Goal: Information Seeking & Learning: Find specific fact

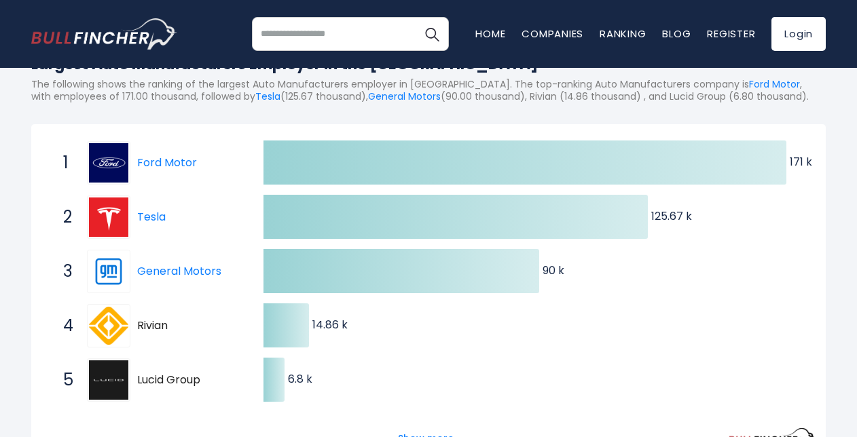
scroll to position [182, 0]
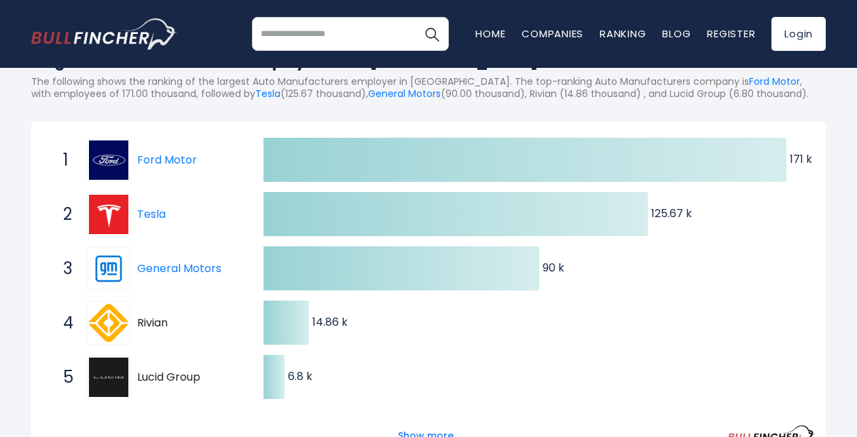
drag, startPoint x: 56, startPoint y: 152, endPoint x: 243, endPoint y: 207, distance: 195.2
click at [43, 133] on div "1 Ford Motor F 2 Tesla TSLA 3 General Motors GM 4 Rivian RIVN 5 Lucid Group LCI…" at bounding box center [43, 133] width 0 height 0
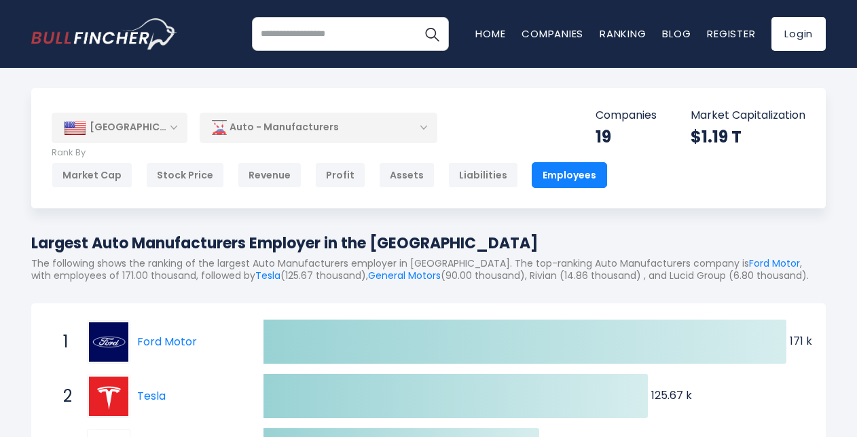
click at [171, 125] on div "[GEOGRAPHIC_DATA]" at bounding box center [120, 128] width 136 height 30
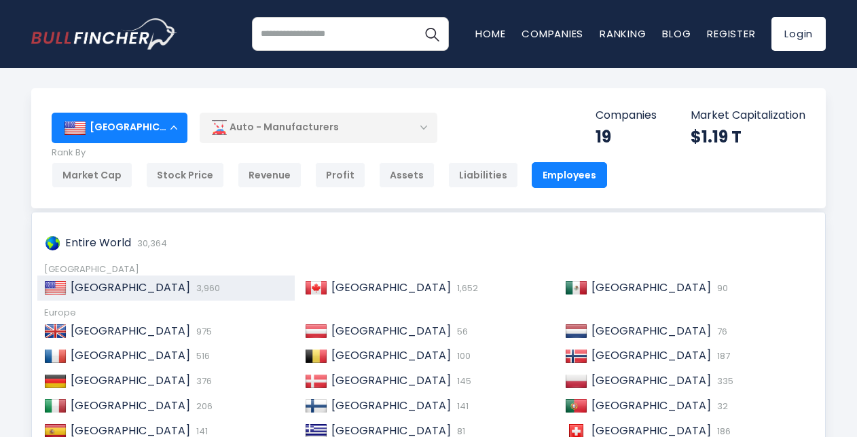
click at [171, 125] on div "[GEOGRAPHIC_DATA]" at bounding box center [120, 128] width 136 height 30
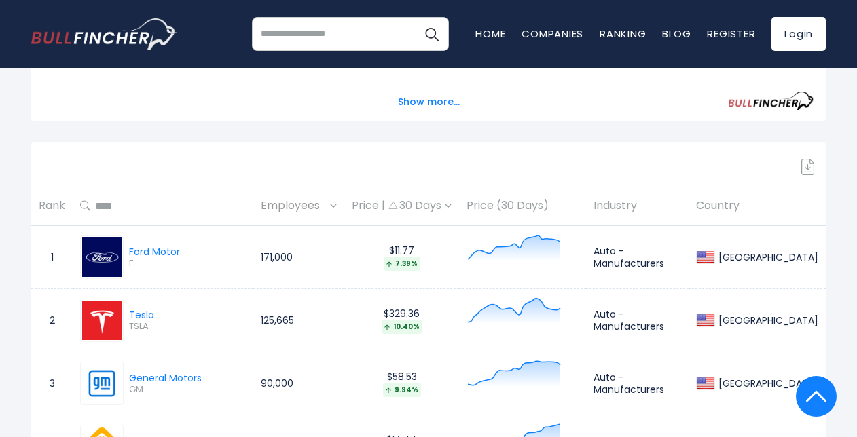
scroll to position [516, 0]
click at [804, 170] on img at bounding box center [809, 168] width 14 height 16
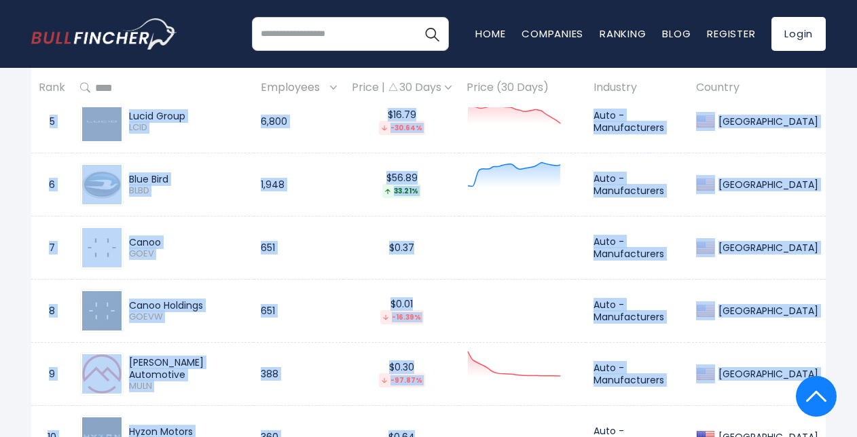
scroll to position [983, 0]
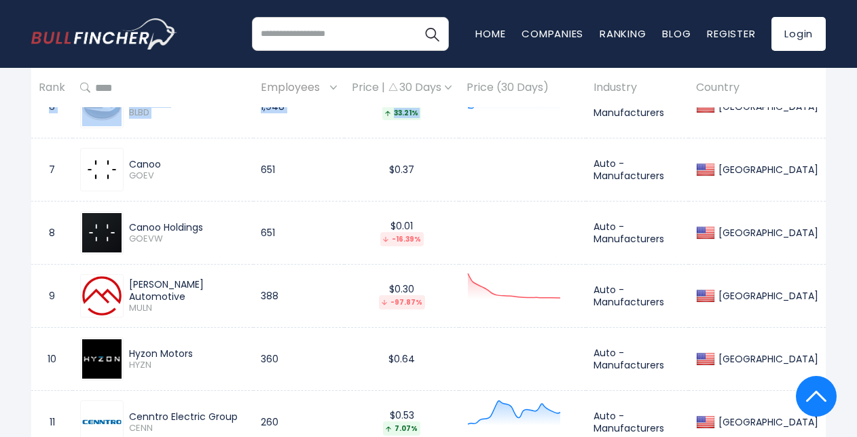
drag, startPoint x: 68, startPoint y: 227, endPoint x: 603, endPoint y: 117, distance: 546.5
click at [603, 117] on tbody "1 Ford Motor F 171,000 $11.77 7.39% Auto - Manufacturers [GEOGRAPHIC_DATA] 2" at bounding box center [428, 360] width 795 height 1200
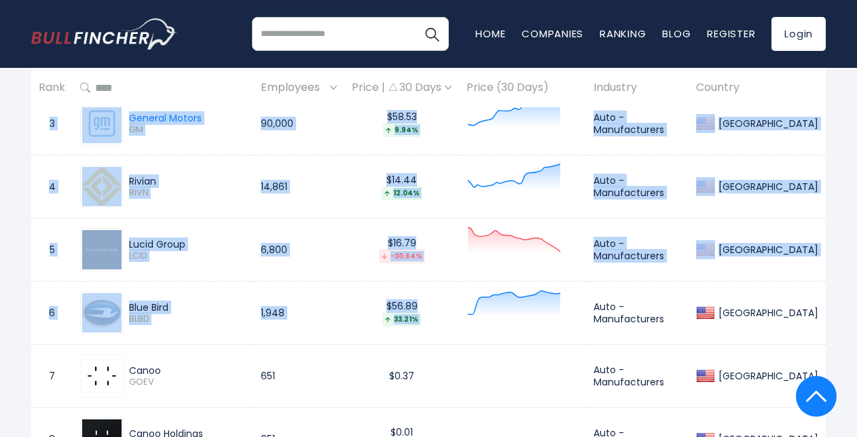
scroll to position [775, 0]
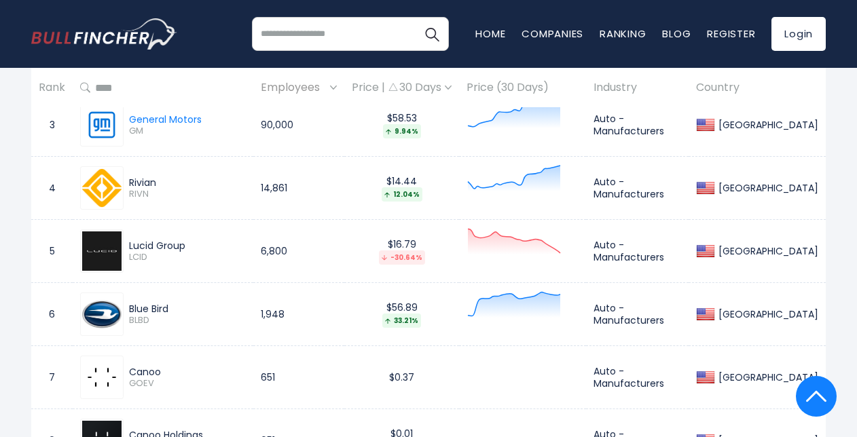
click at [826, 274] on div "[GEOGRAPHIC_DATA] Entire World 30,364 [GEOGRAPHIC_DATA] [GEOGRAPHIC_DATA]" at bounding box center [428, 242] width 815 height 1859
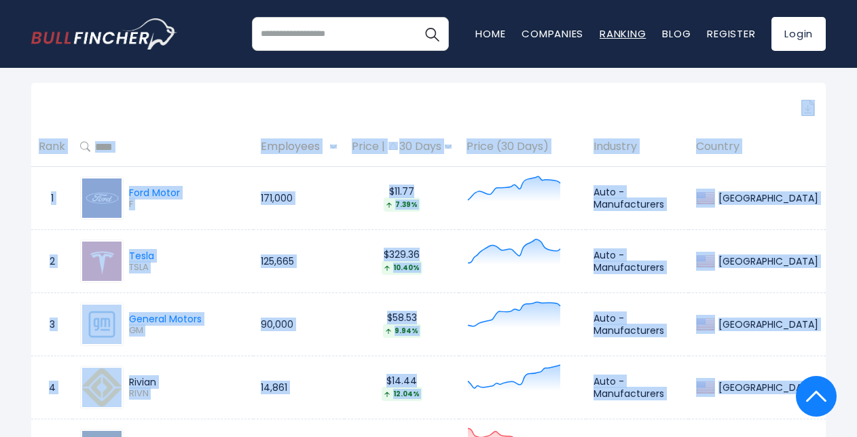
scroll to position [454, 0]
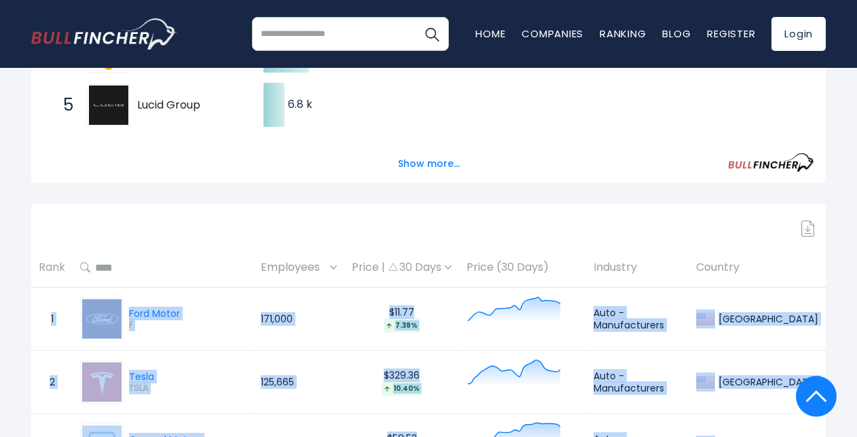
drag, startPoint x: 825, startPoint y: 253, endPoint x: 35, endPoint y: 306, distance: 791.1
copy tbody "1 Ford Motor F 171,000 $11.77 7.39% Auto - Manufacturers [GEOGRAPHIC_DATA] 2 Te…"
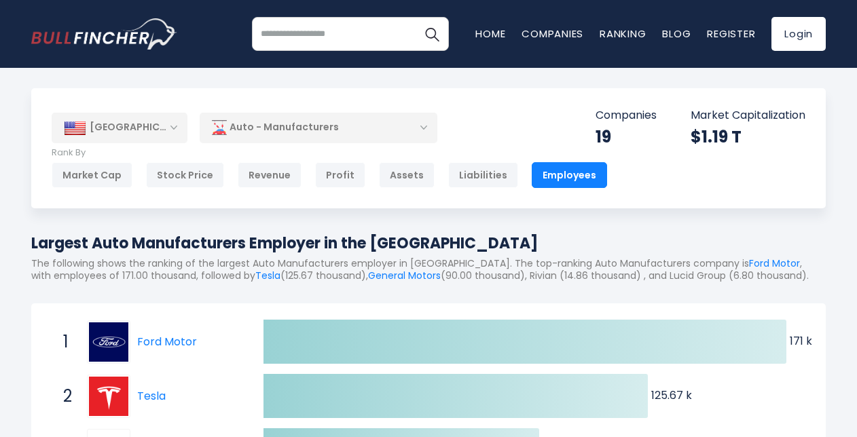
click at [145, 125] on div "[GEOGRAPHIC_DATA]" at bounding box center [120, 128] width 136 height 30
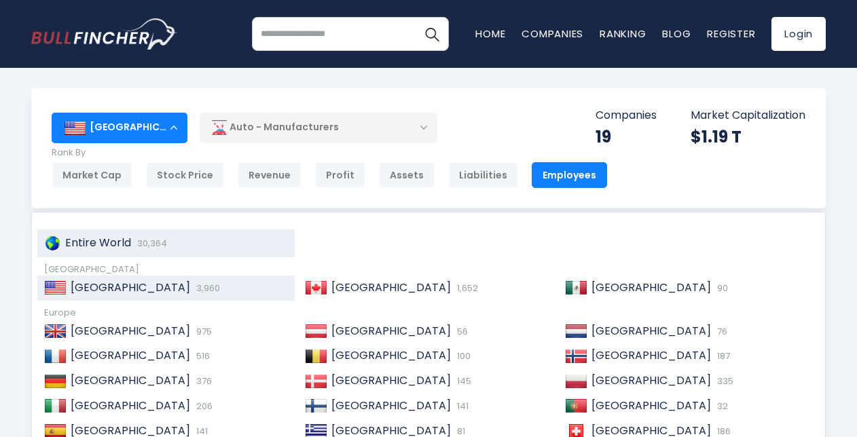
click at [128, 231] on div "Entire World 30,364" at bounding box center [165, 244] width 257 height 28
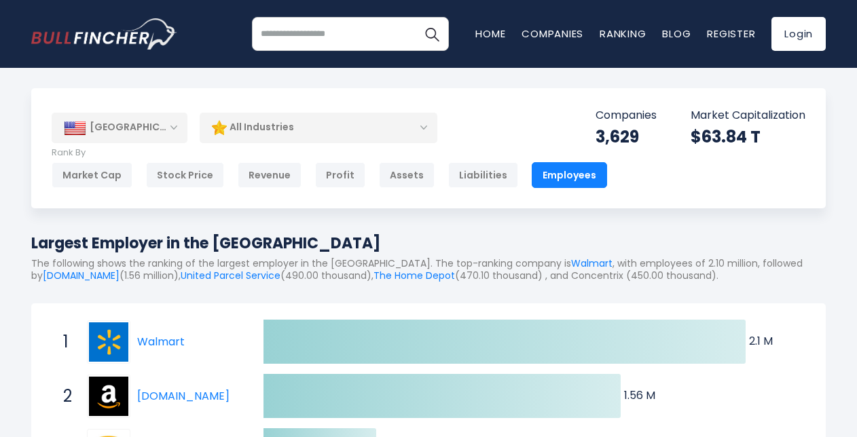
click at [250, 124] on div "All Industries" at bounding box center [319, 127] width 238 height 31
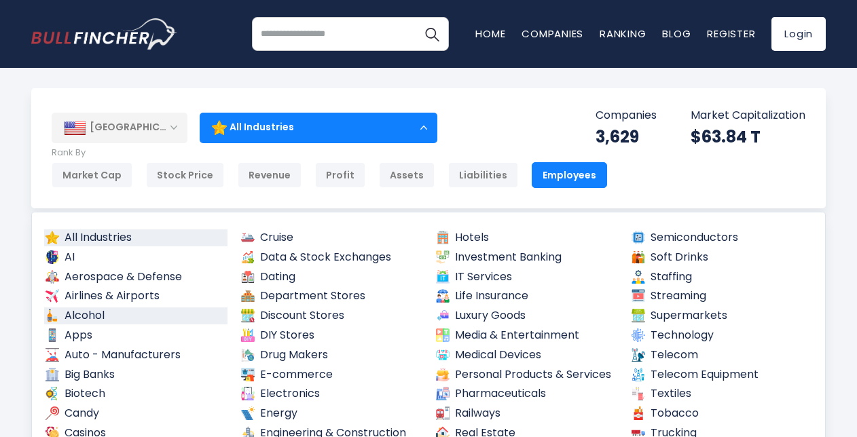
scroll to position [91, 0]
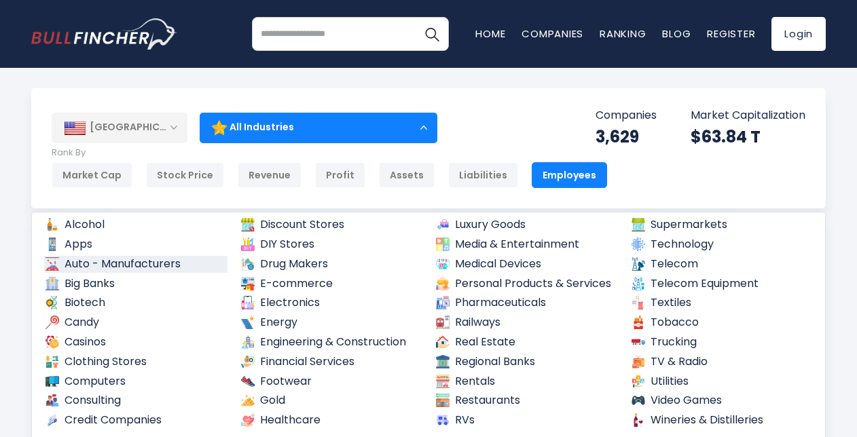
click at [141, 261] on link "Auto - Manufacturers" at bounding box center [135, 264] width 183 height 17
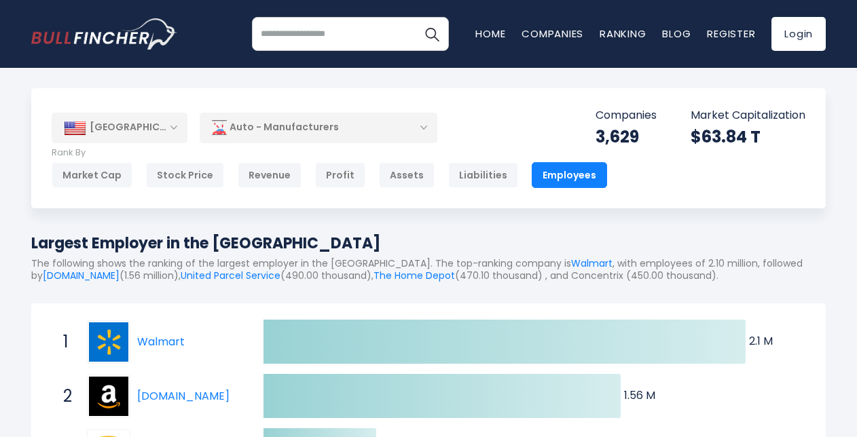
click at [175, 128] on div "[GEOGRAPHIC_DATA]" at bounding box center [120, 128] width 136 height 30
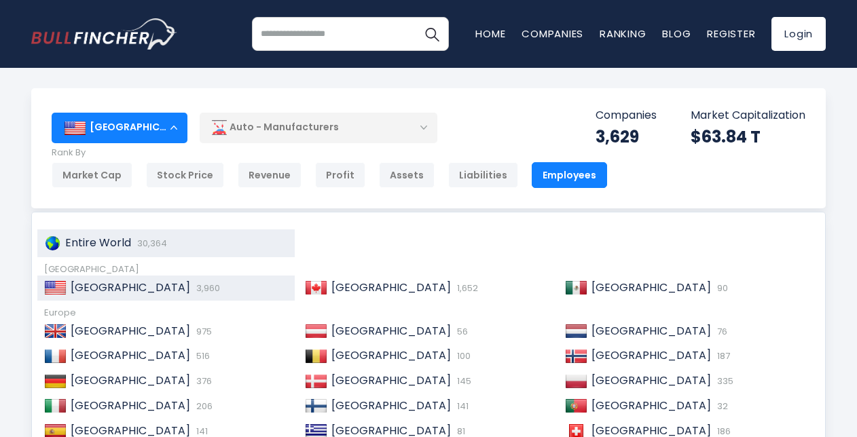
click at [114, 245] on span "Entire World" at bounding box center [98, 243] width 66 height 16
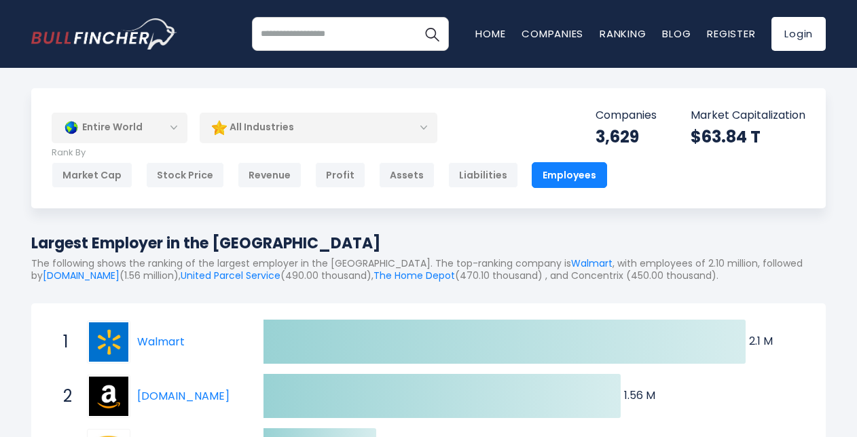
click at [306, 132] on div "All Industries" at bounding box center [319, 127] width 238 height 31
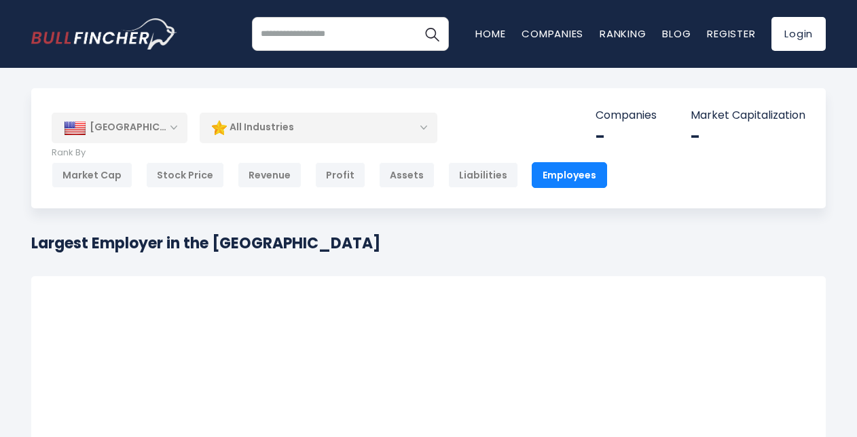
click at [296, 139] on div "All Industries" at bounding box center [319, 127] width 238 height 31
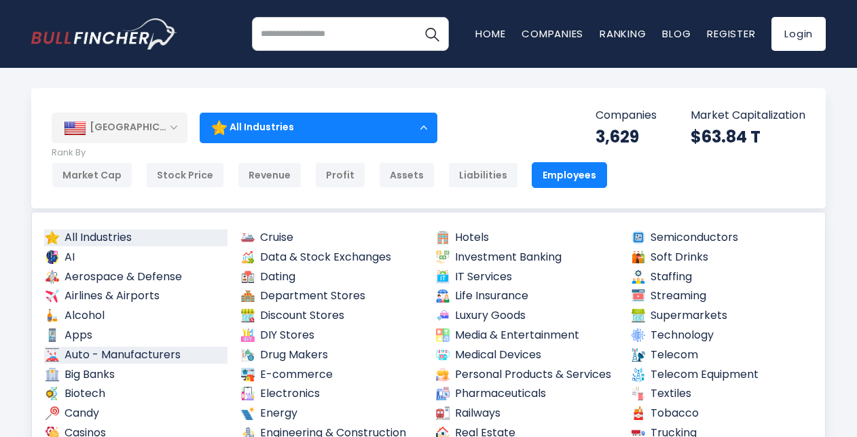
click at [121, 361] on link "Auto - Manufacturers" at bounding box center [135, 355] width 183 height 17
